Goal: Information Seeking & Learning: Learn about a topic

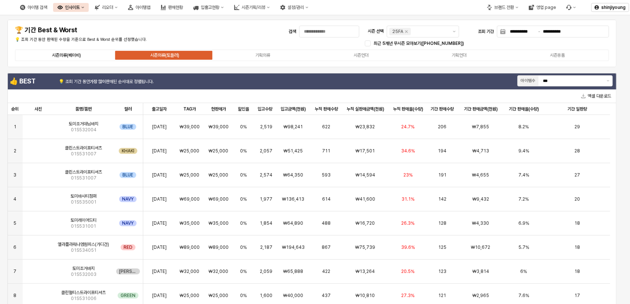
click at [67, 54] on div "시즌의류(베이비)" at bounding box center [66, 55] width 29 height 5
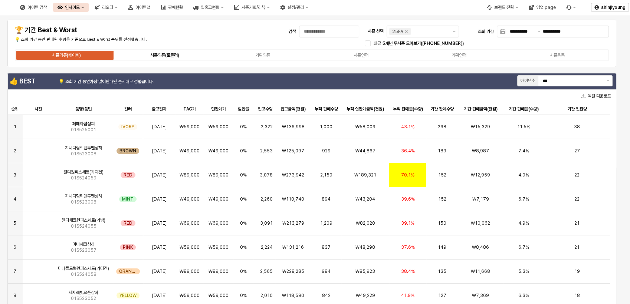
click at [176, 56] on div "시즌의류(토들러)" at bounding box center [164, 55] width 29 height 5
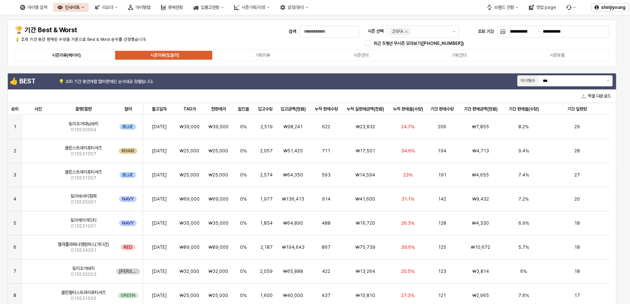
click at [73, 53] on div "시즌의류(베이비)" at bounding box center [66, 55] width 29 height 5
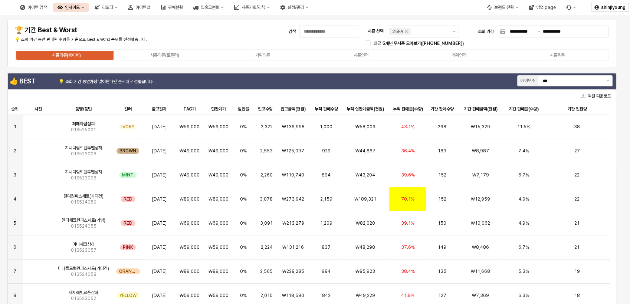
click at [81, 57] on div "시즌의류(베이비)" at bounding box center [66, 55] width 29 height 5
click at [162, 56] on div "시즌의류(토들러)" at bounding box center [164, 55] width 29 height 5
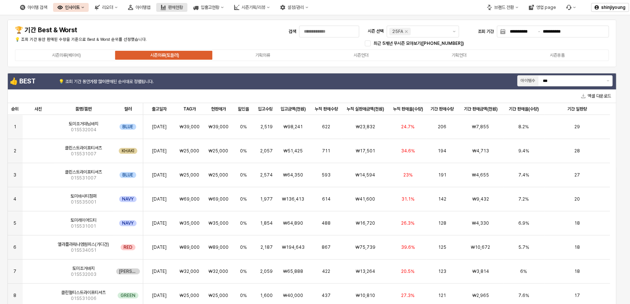
click at [183, 7] on div "판매현황" at bounding box center [175, 7] width 15 height 5
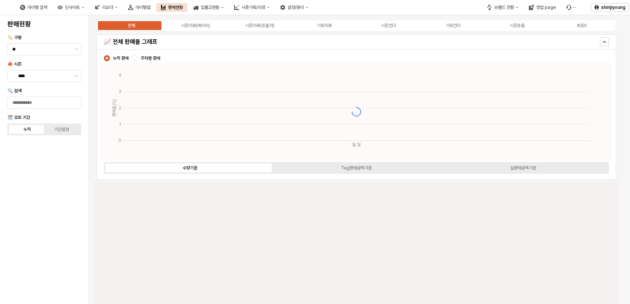
type input "****"
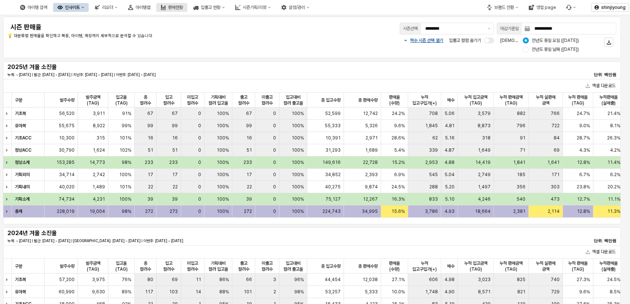
click at [183, 9] on div "판매현황" at bounding box center [175, 7] width 15 height 5
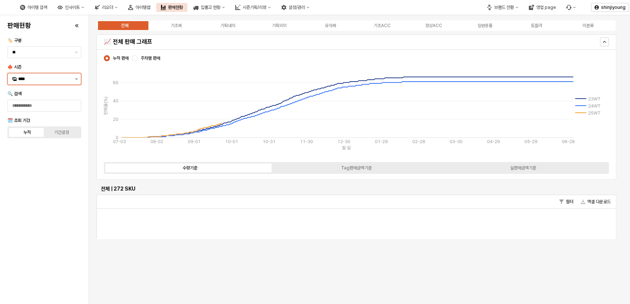
click at [76, 78] on icon "제안 사항 표시" at bounding box center [76, 78] width 3 height 1
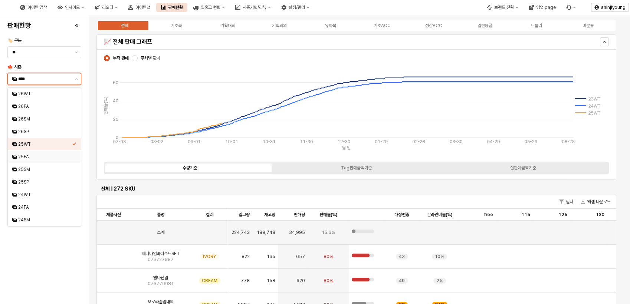
click at [32, 158] on div "25FA" at bounding box center [45, 157] width 54 height 6
type input "****"
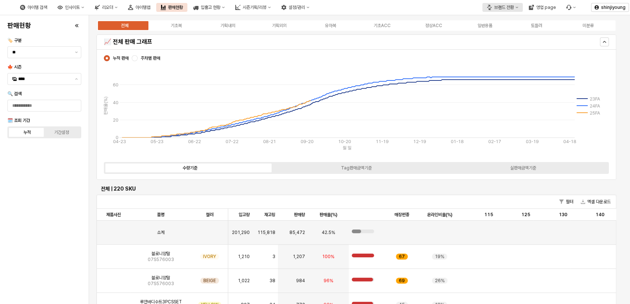
click at [507, 9] on div "브랜드 전환" at bounding box center [504, 7] width 20 height 5
click at [513, 7] on div "브랜드 전환" at bounding box center [504, 7] width 20 height 5
click at [500, 20] on div "전체 기초복 기획내의 기획외의 유아복 기초ACC 정상ACC 일반용품 토들러 미분류" at bounding box center [356, 26] width 520 height 12
click at [511, 6] on div "브랜드 전환" at bounding box center [504, 7] width 20 height 5
click at [509, 7] on div "브랜드 전환" at bounding box center [504, 7] width 20 height 5
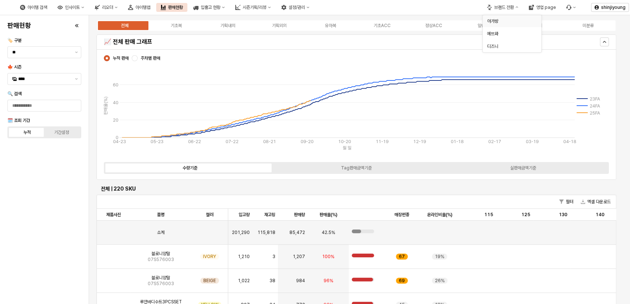
click at [496, 20] on div "아가방" at bounding box center [509, 21] width 45 height 6
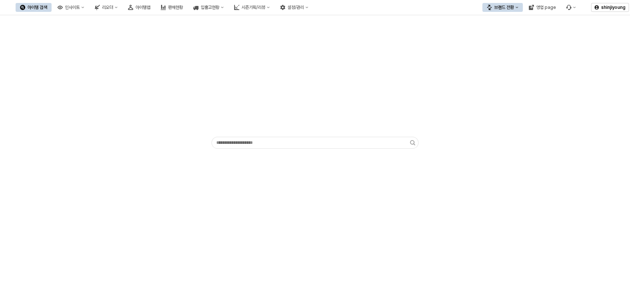
drag, startPoint x: 214, startPoint y: 221, endPoint x: 247, endPoint y: 198, distance: 40.2
click at [214, 219] on div "App Frame" at bounding box center [315, 159] width 630 height 289
click at [133, 7] on icon "아이템맵" at bounding box center [130, 7] width 5 height 5
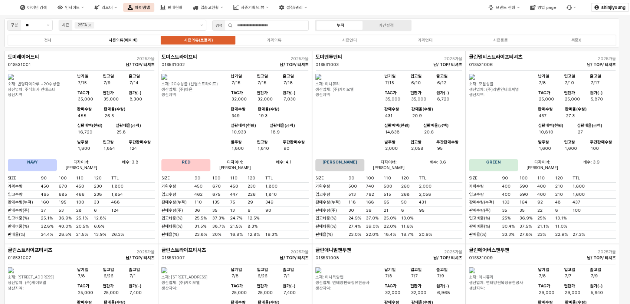
click at [128, 42] on div "시즌의류(베이비)" at bounding box center [123, 40] width 29 height 5
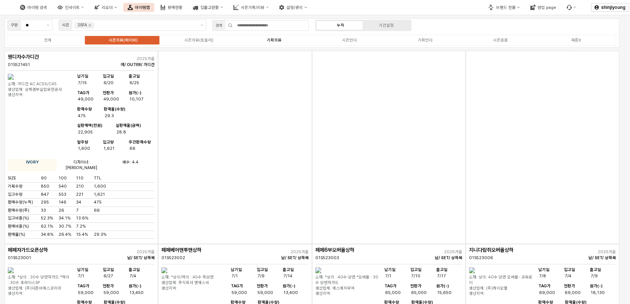
click at [277, 39] on div "기획의류" at bounding box center [274, 40] width 15 height 5
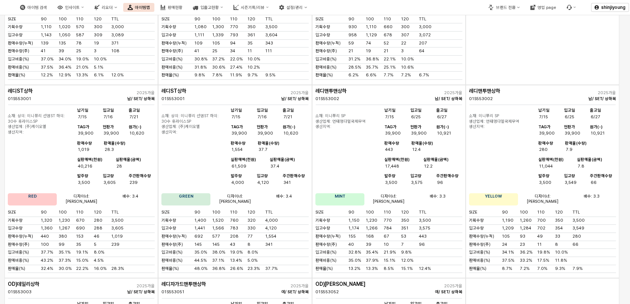
scroll to position [367, 0]
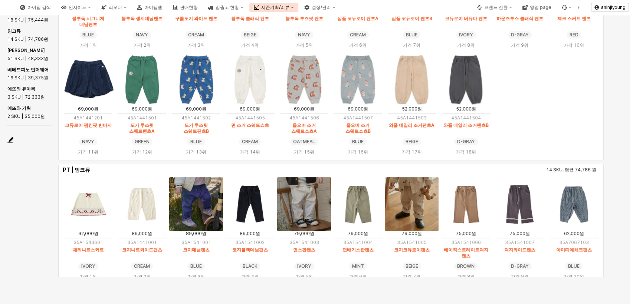
scroll to position [139, 0]
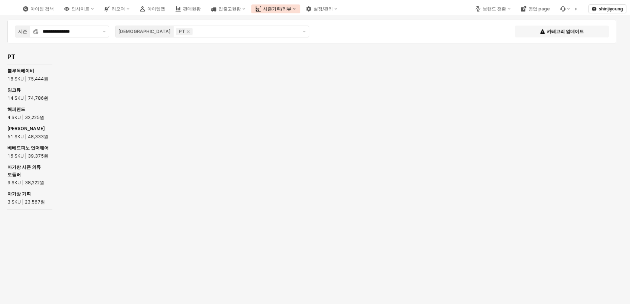
scroll to position [878, 0]
